Goal: Task Accomplishment & Management: Manage account settings

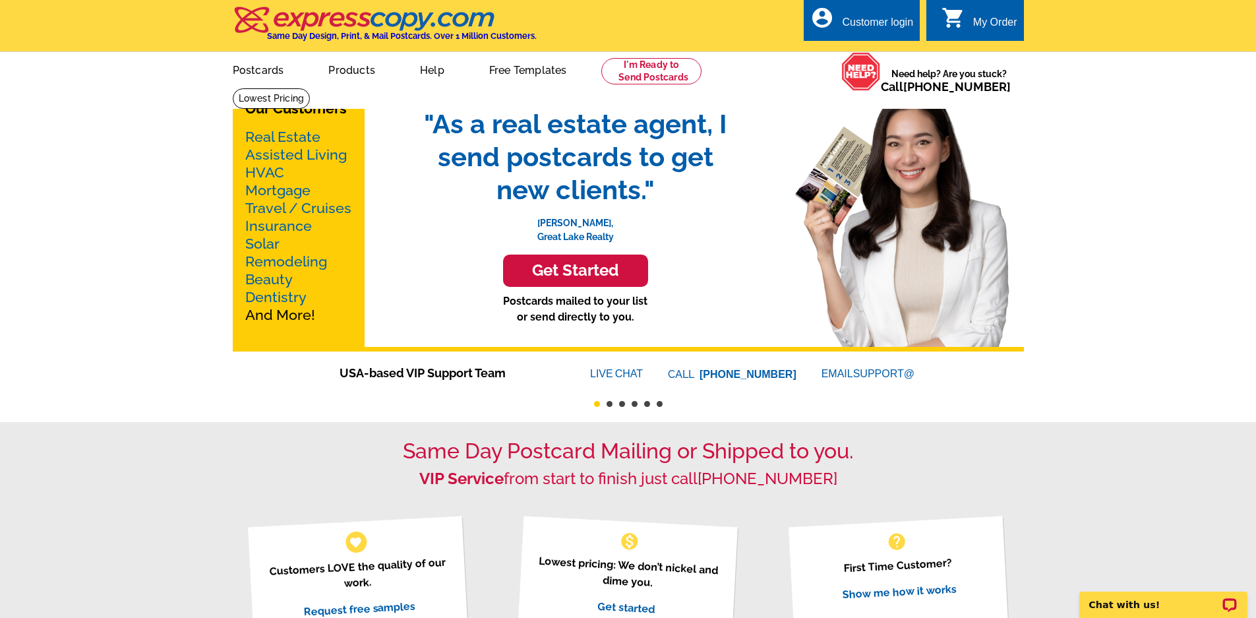
click at [855, 20] on div "Customer login" at bounding box center [877, 25] width 71 height 18
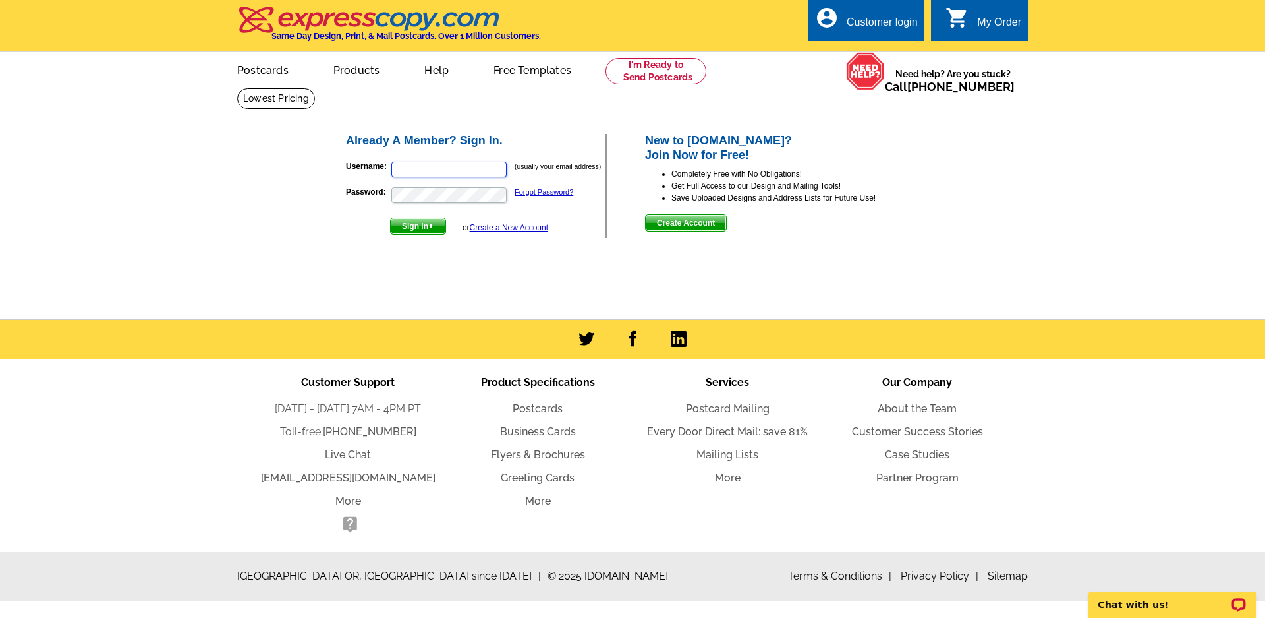
click at [432, 171] on input "Username:" at bounding box center [448, 169] width 115 height 16
type input "[EMAIL_ADDRESS][DOMAIN_NAME]"
click at [420, 223] on span "Sign In" at bounding box center [418, 226] width 55 height 16
